Goal: Information Seeking & Learning: Check status

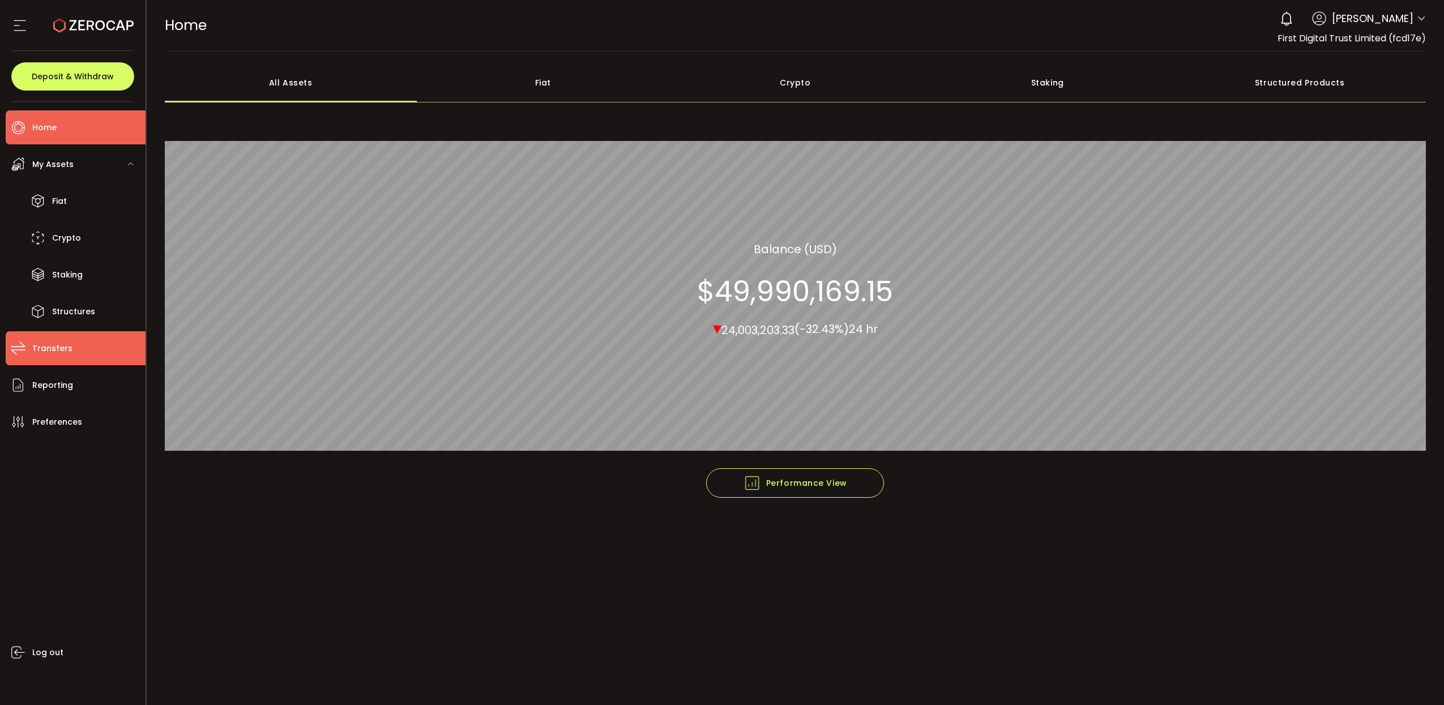
click at [85, 348] on li "Transfers" at bounding box center [76, 348] width 140 height 34
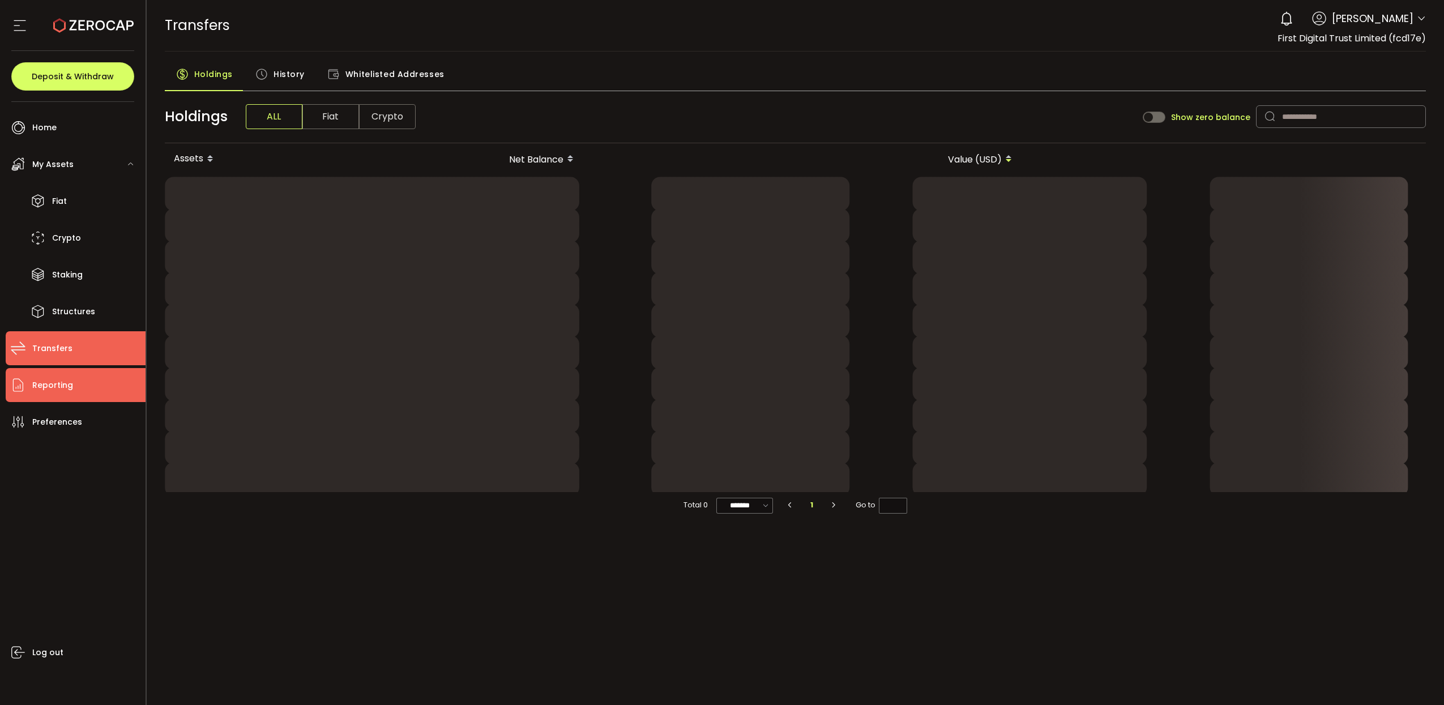
click at [78, 399] on li "Reporting" at bounding box center [76, 385] width 140 height 34
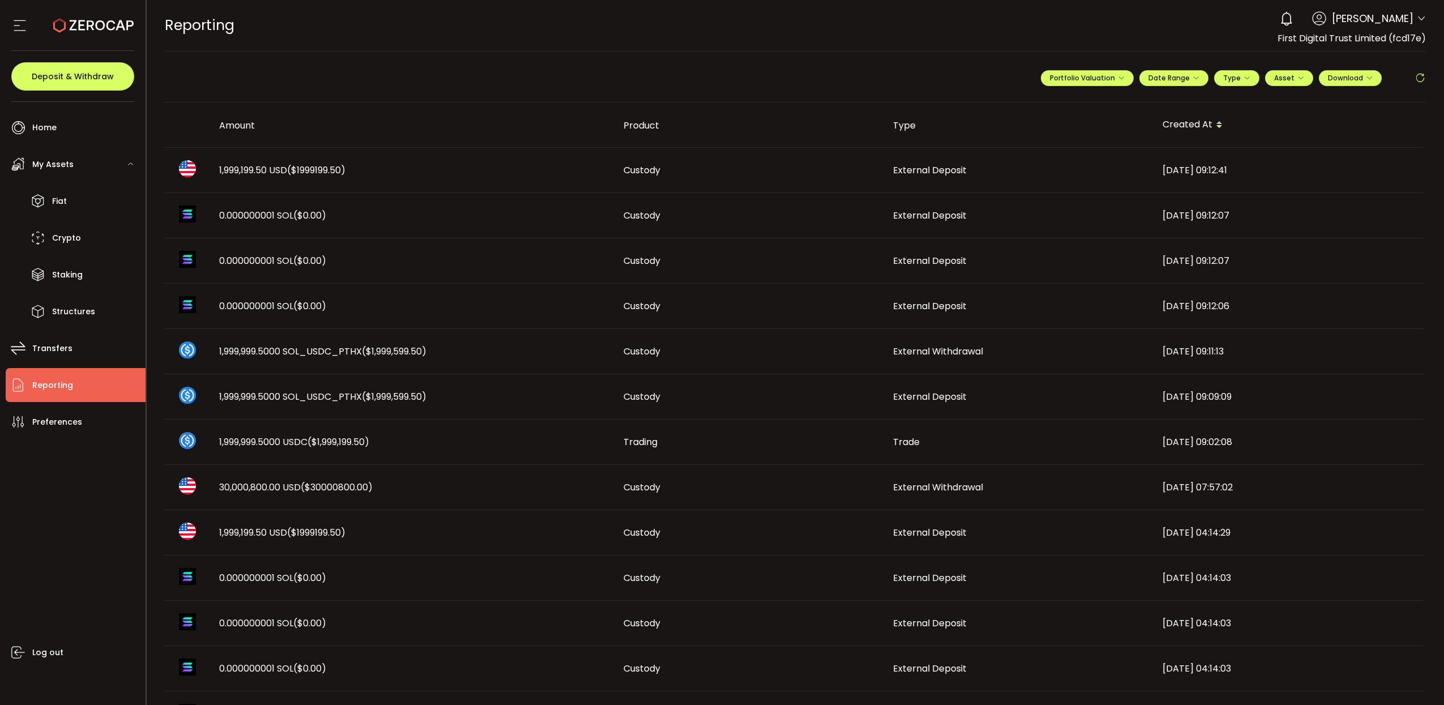
click at [1012, 171] on div "External Deposit" at bounding box center [1019, 170] width 270 height 13
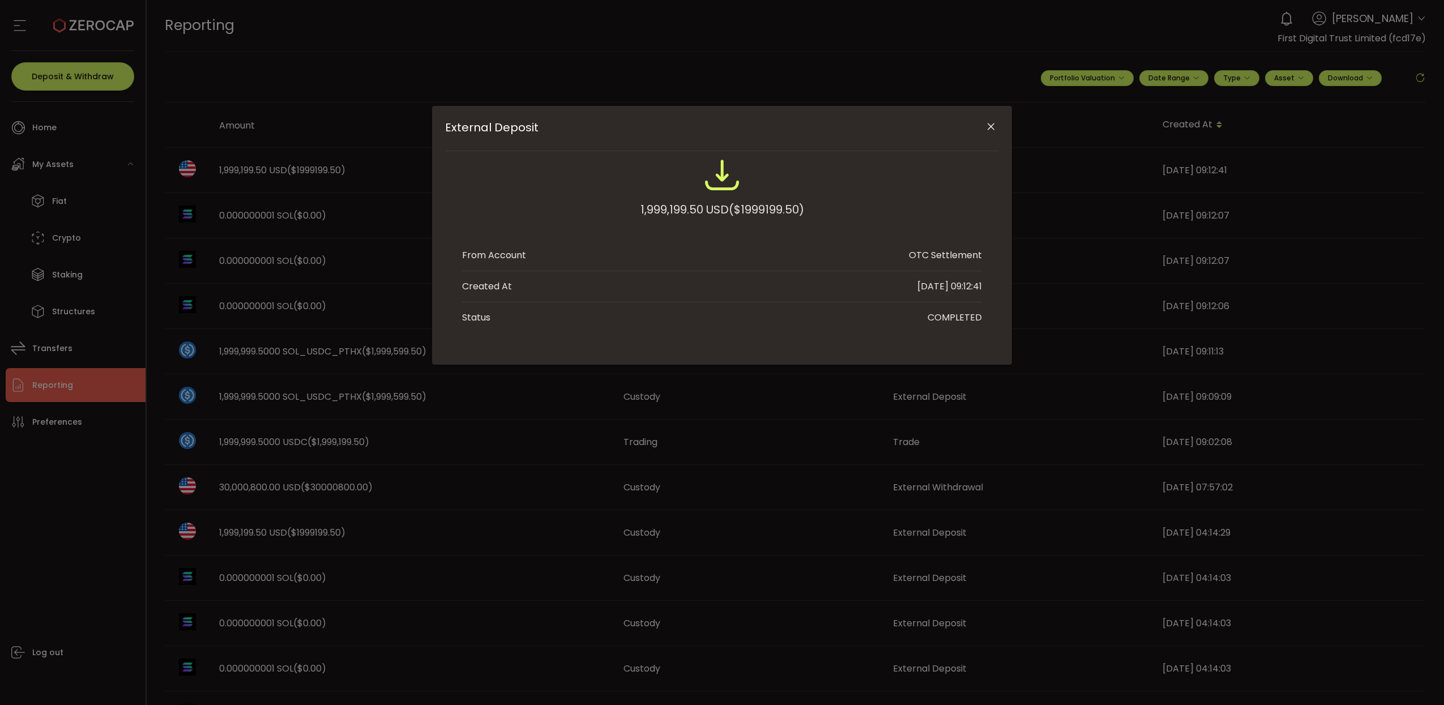
click at [757, 210] on span "($1999199.50)" at bounding box center [766, 209] width 75 height 20
copy span "1999199.50"
click at [992, 130] on icon "Close" at bounding box center [990, 126] width 11 height 11
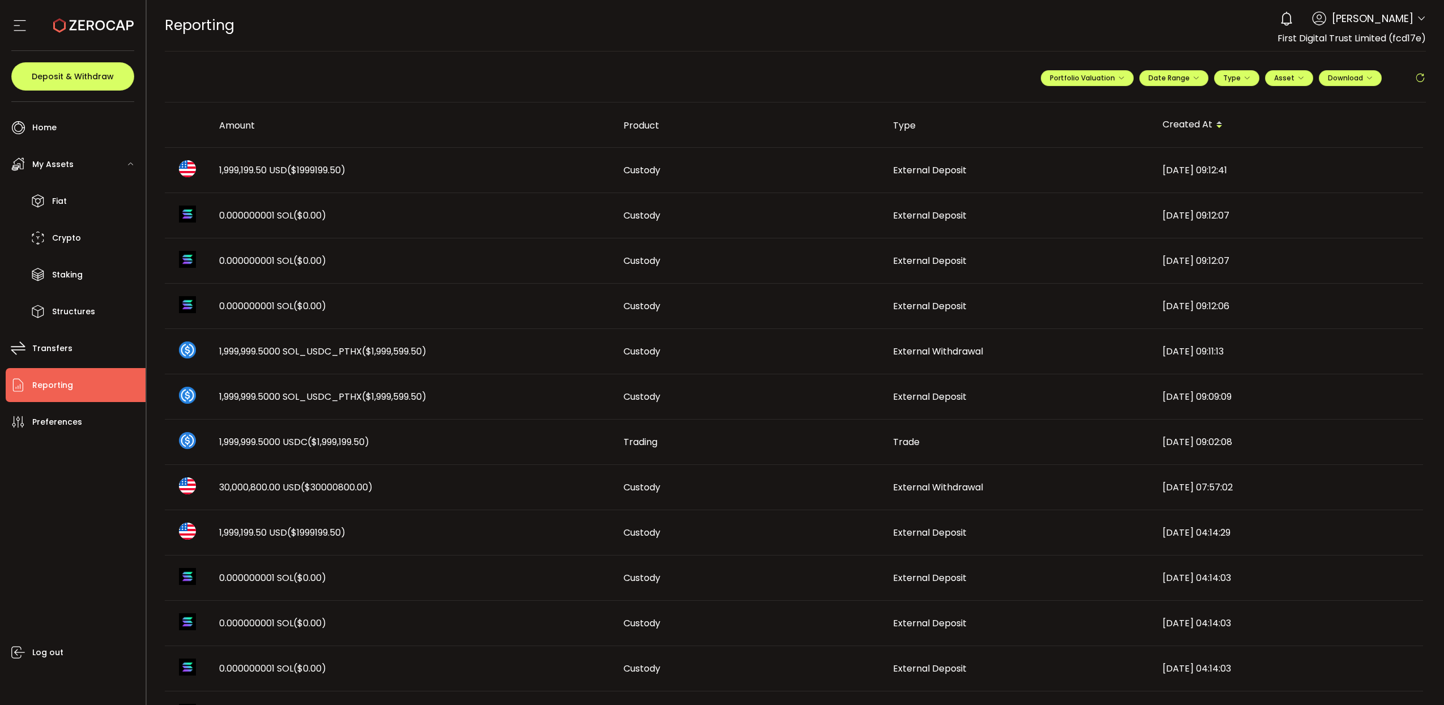
click at [1163, 182] on td "[DATE] 09:12:41" at bounding box center [1289, 170] width 270 height 45
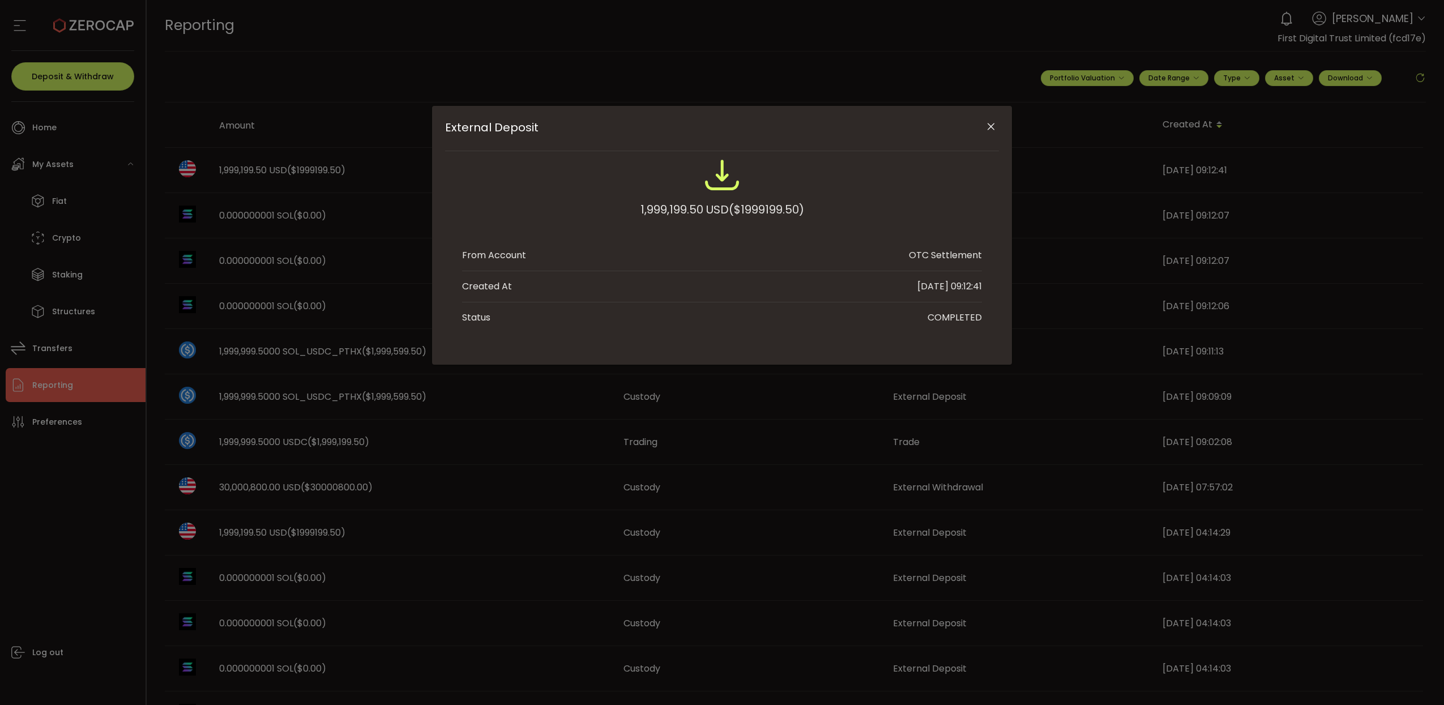
click at [768, 202] on span "($1999199.50)" at bounding box center [766, 209] width 75 height 20
copy span "1999199.50"
